Goal: Task Accomplishment & Management: Complete application form

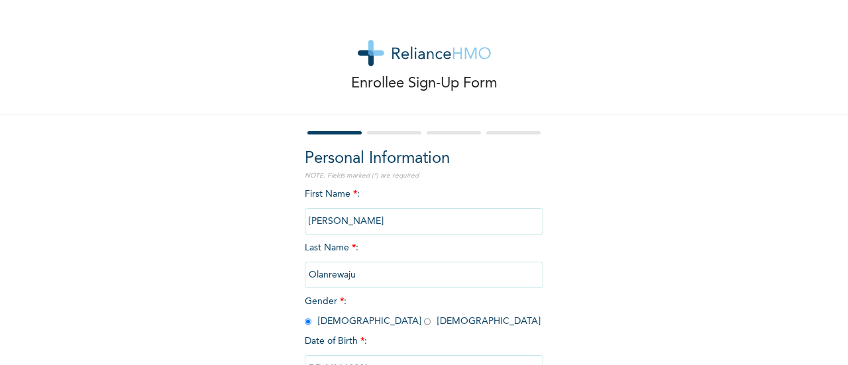
select select "7"
select select "1992"
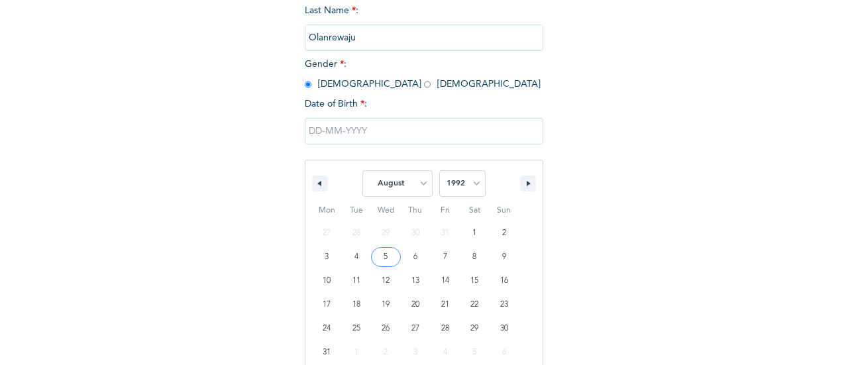
drag, startPoint x: 0, startPoint y: 0, endPoint x: 383, endPoint y: 261, distance: 463.5
type input "[DATE]"
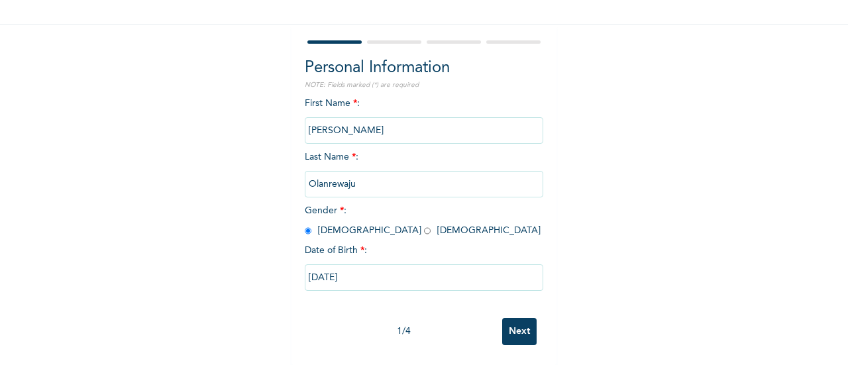
click at [514, 320] on input "Next" at bounding box center [519, 331] width 34 height 27
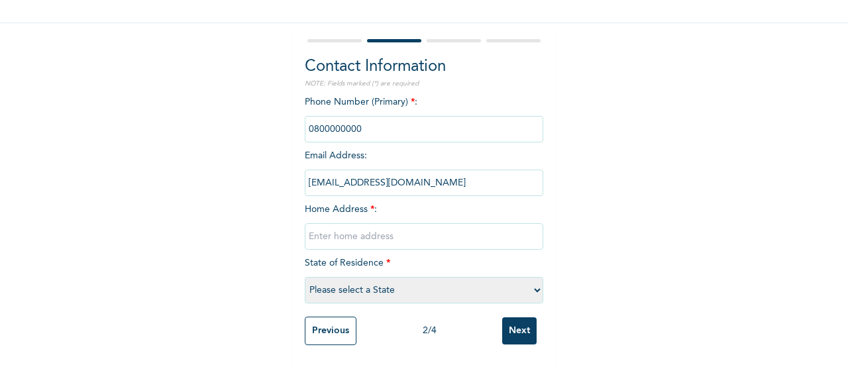
click at [415, 223] on input "text" at bounding box center [424, 236] width 239 height 27
type input "[GEOGRAPHIC_DATA]"
click at [417, 282] on select "Please select a State [PERSON_NAME] (FCT) [PERSON_NAME] Ibom [GEOGRAPHIC_DATA] …" at bounding box center [424, 290] width 239 height 27
select select "27"
click at [305, 277] on select "Please select a State [PERSON_NAME] (FCT) [PERSON_NAME] Ibom [GEOGRAPHIC_DATA] …" at bounding box center [424, 290] width 239 height 27
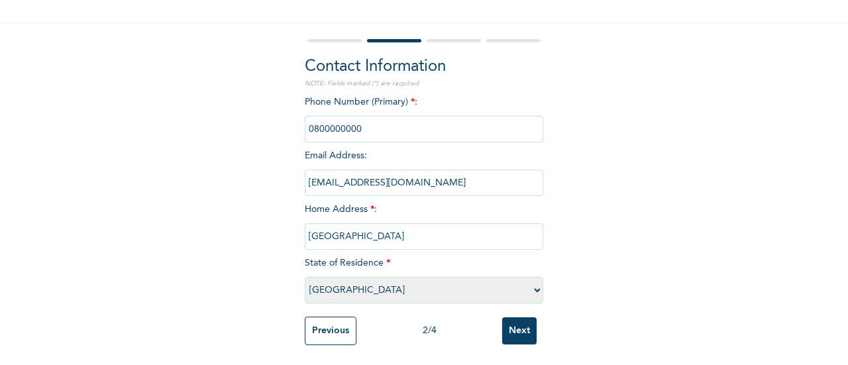
click at [514, 318] on input "Next" at bounding box center [519, 330] width 34 height 27
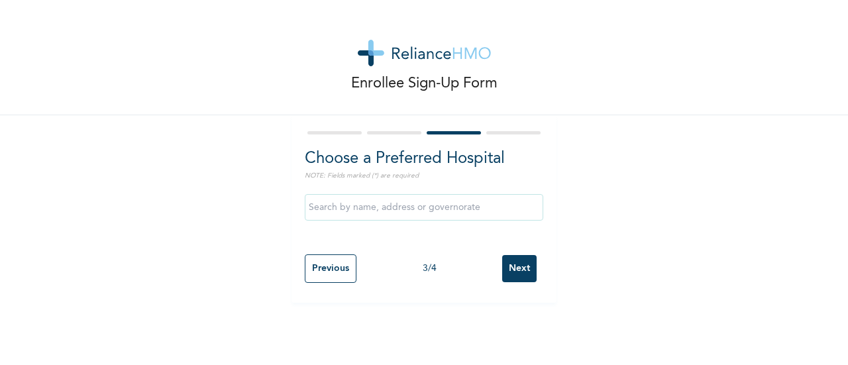
scroll to position [0, 0]
click at [512, 276] on input "Next" at bounding box center [519, 268] width 34 height 27
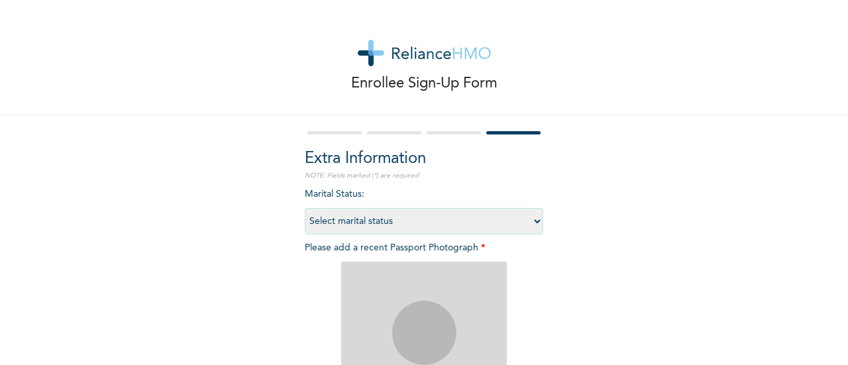
click at [449, 223] on select "Select marital status [DEMOGRAPHIC_DATA] Married [DEMOGRAPHIC_DATA] Widow/[DEMO…" at bounding box center [424, 221] width 239 height 27
select select "1"
click at [305, 208] on select "Select marital status [DEMOGRAPHIC_DATA] Married [DEMOGRAPHIC_DATA] Widow/[DEMO…" at bounding box center [424, 221] width 239 height 27
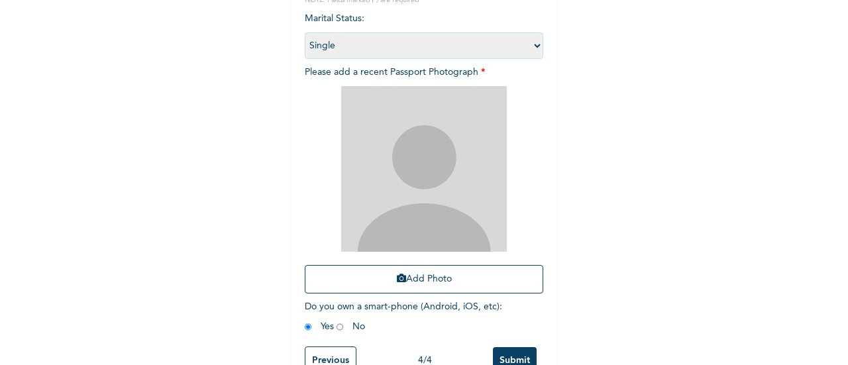
scroll to position [179, 0]
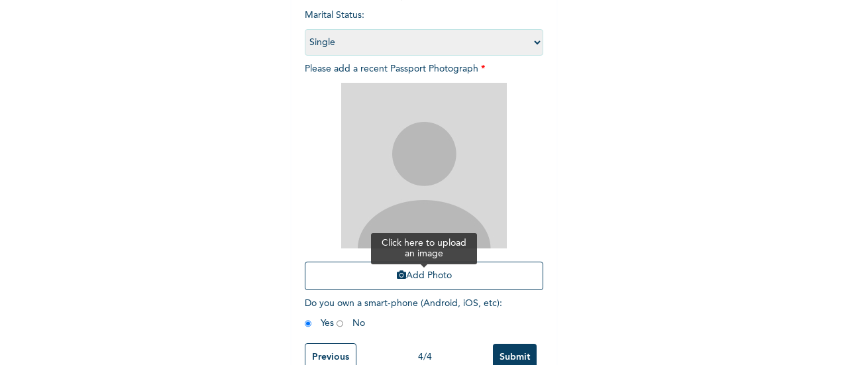
click at [427, 278] on button "Add Photo" at bounding box center [424, 276] width 239 height 28
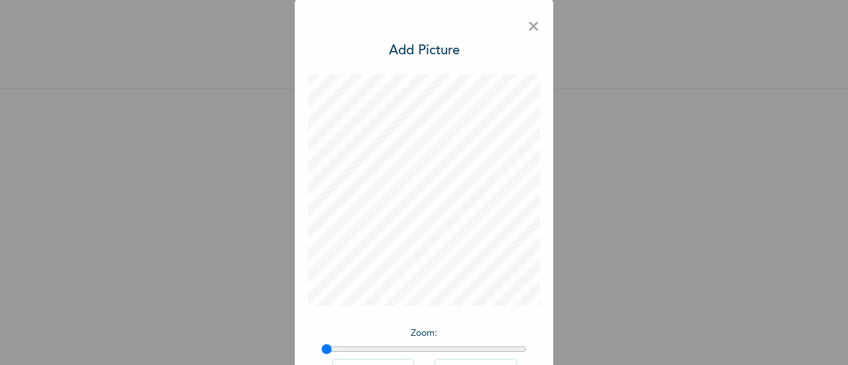
scroll to position [97, 0]
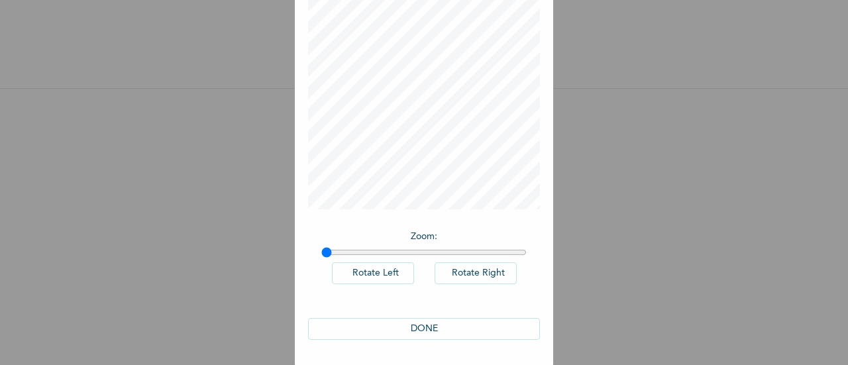
click at [412, 327] on button "DONE" at bounding box center [424, 329] width 232 height 22
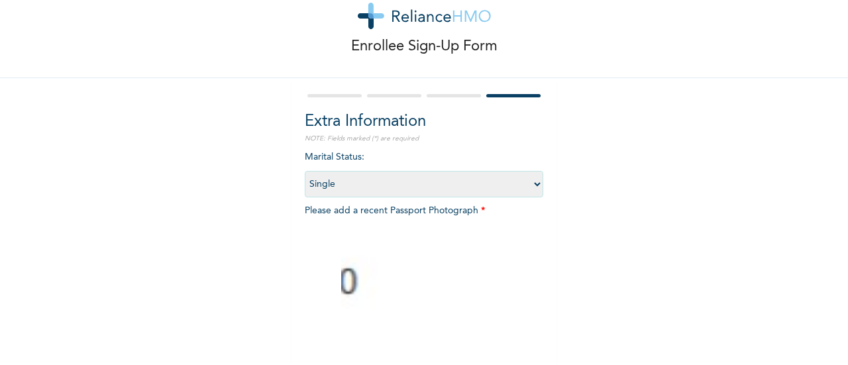
scroll to position [216, 0]
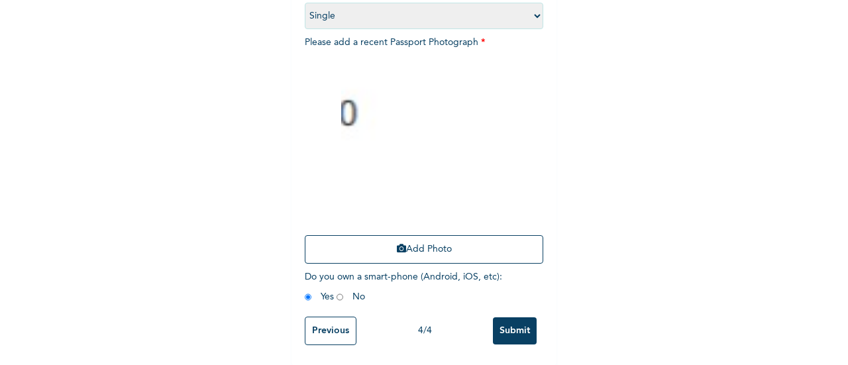
click at [508, 317] on input "Submit" at bounding box center [515, 330] width 44 height 27
